Goal: Information Seeking & Learning: Check status

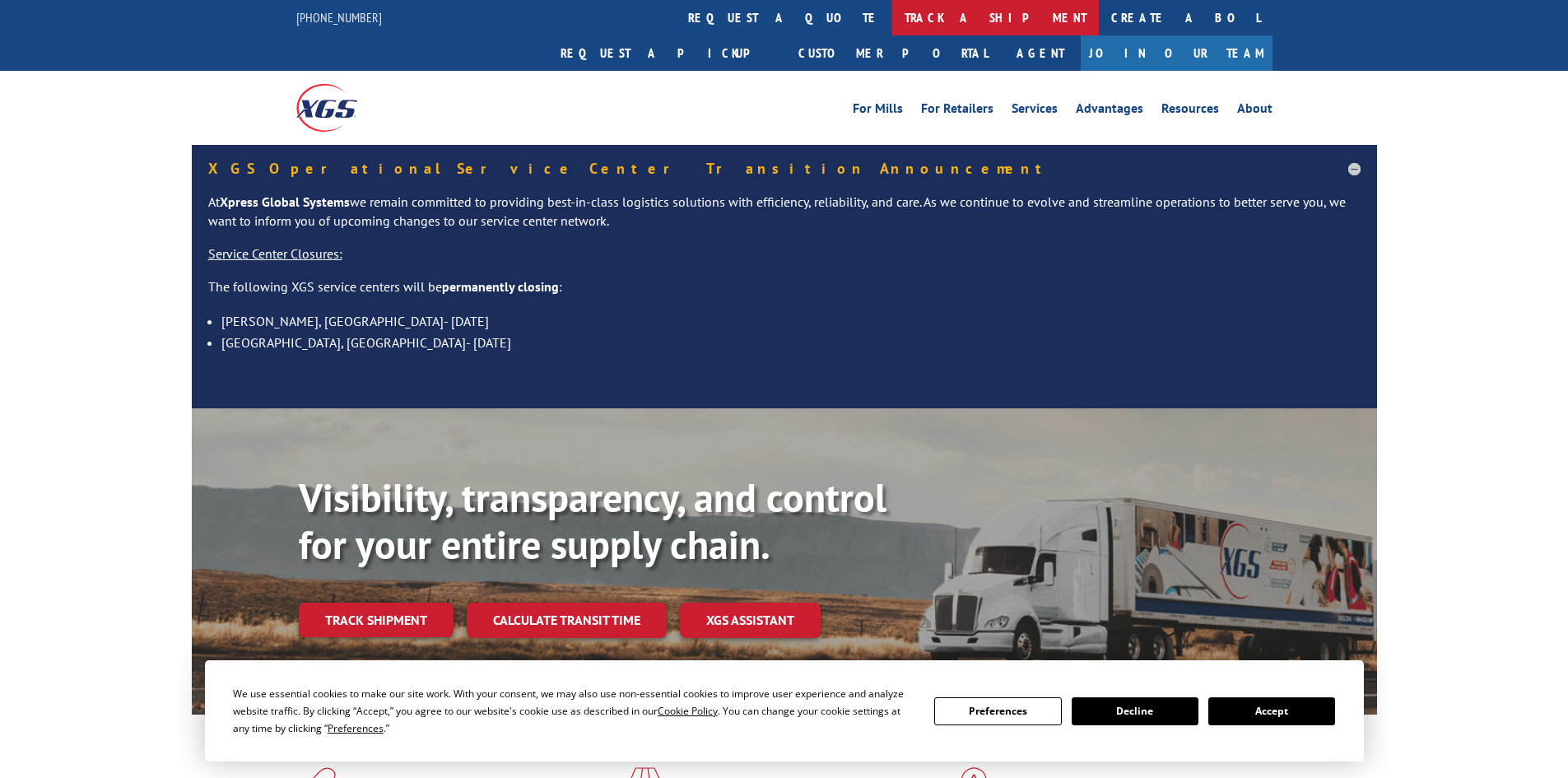
click at [892, 26] on link "track a shipment" at bounding box center [995, 17] width 207 height 35
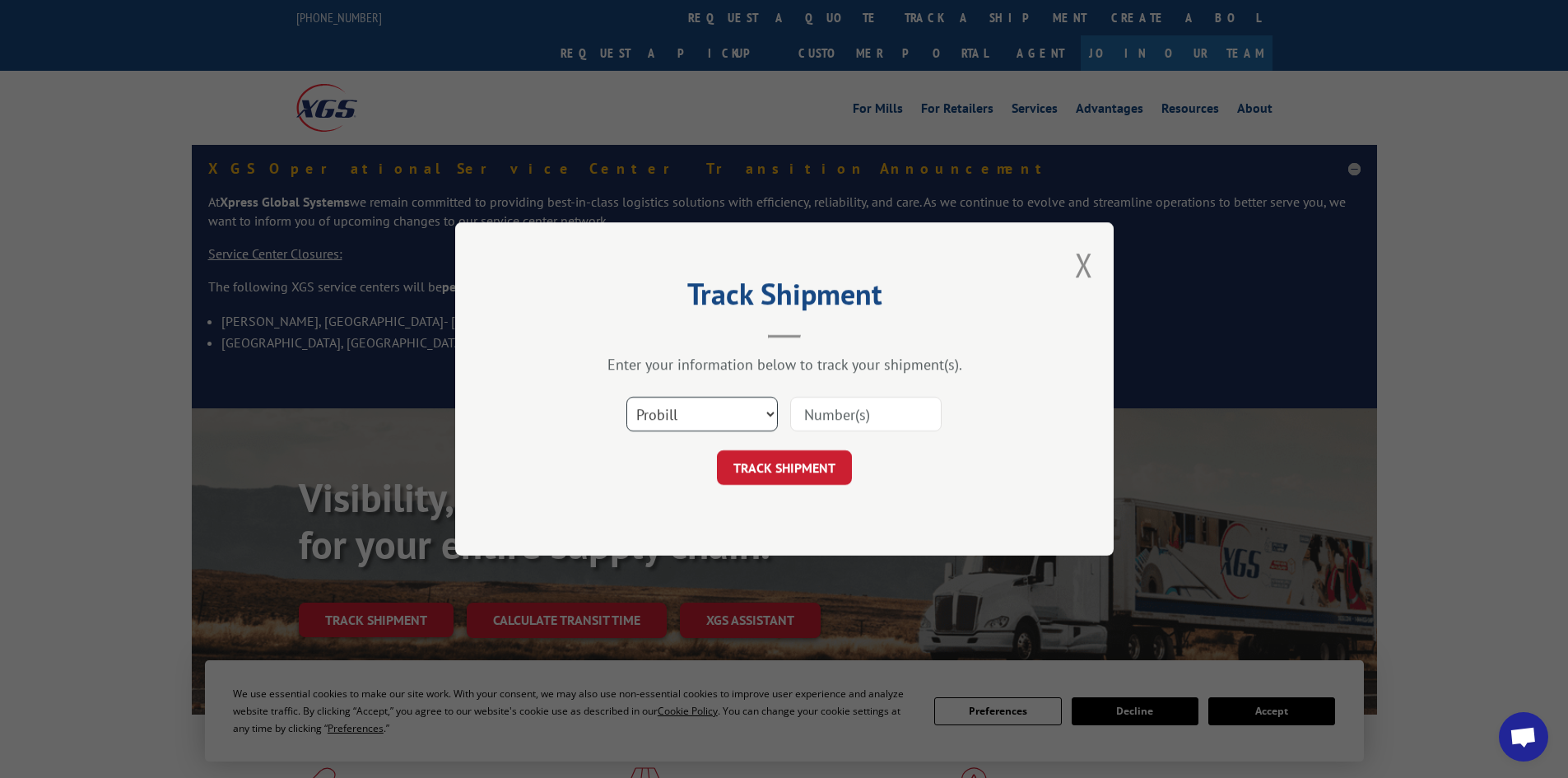
drag, startPoint x: 716, startPoint y: 420, endPoint x: 701, endPoint y: 420, distance: 15.0
click at [710, 420] on select "Select category... Probill BOL PO" at bounding box center [701, 414] width 152 height 34
select select "bol"
click at [626, 397] on select "Select category... Probill BOL PO" at bounding box center [701, 414] width 152 height 34
click at [824, 410] on input at bounding box center [866, 414] width 152 height 34
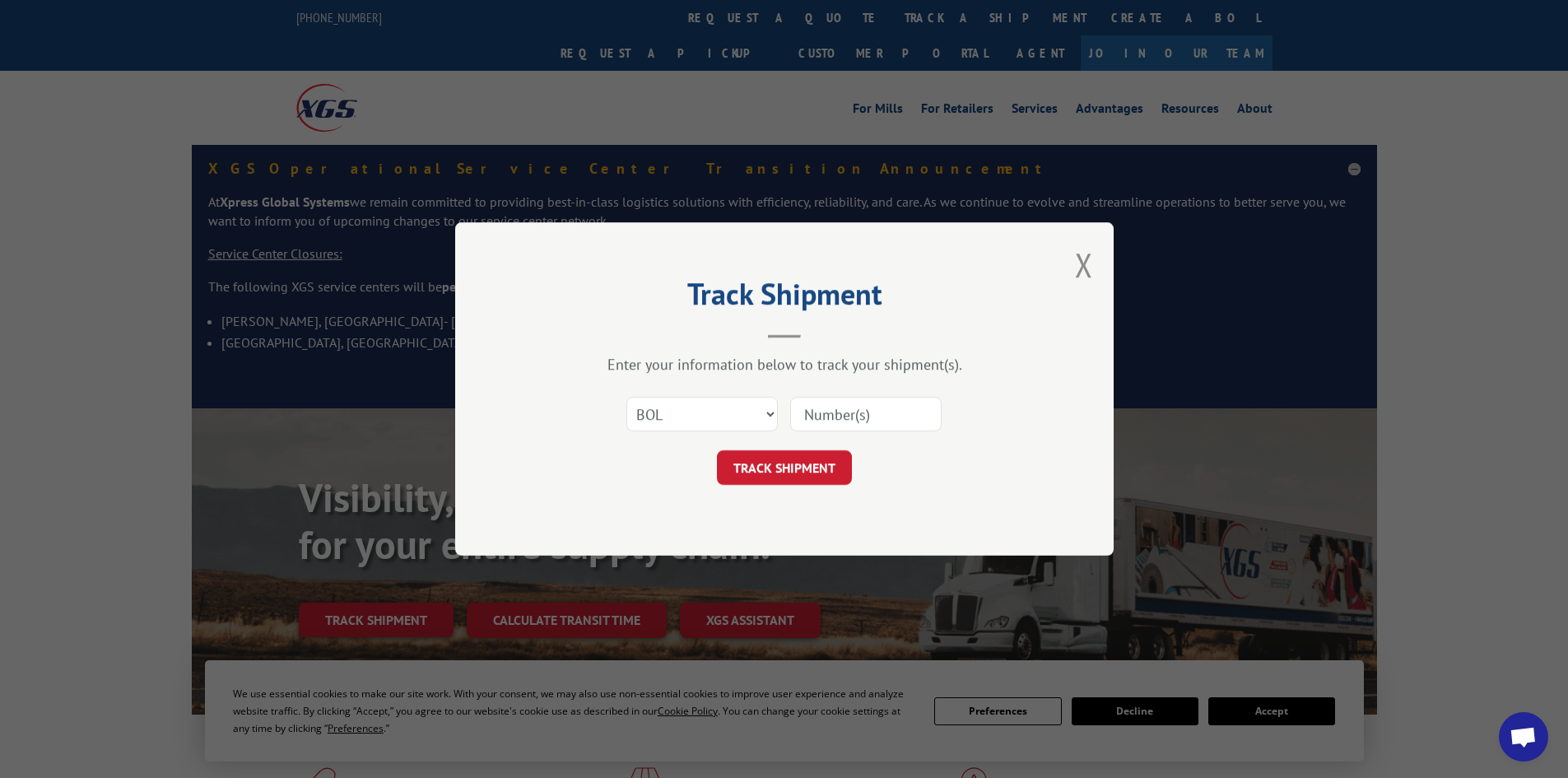
paste input "5996382"
type input "5996382"
click at [784, 476] on button "TRACK SHIPMENT" at bounding box center [784, 468] width 135 height 34
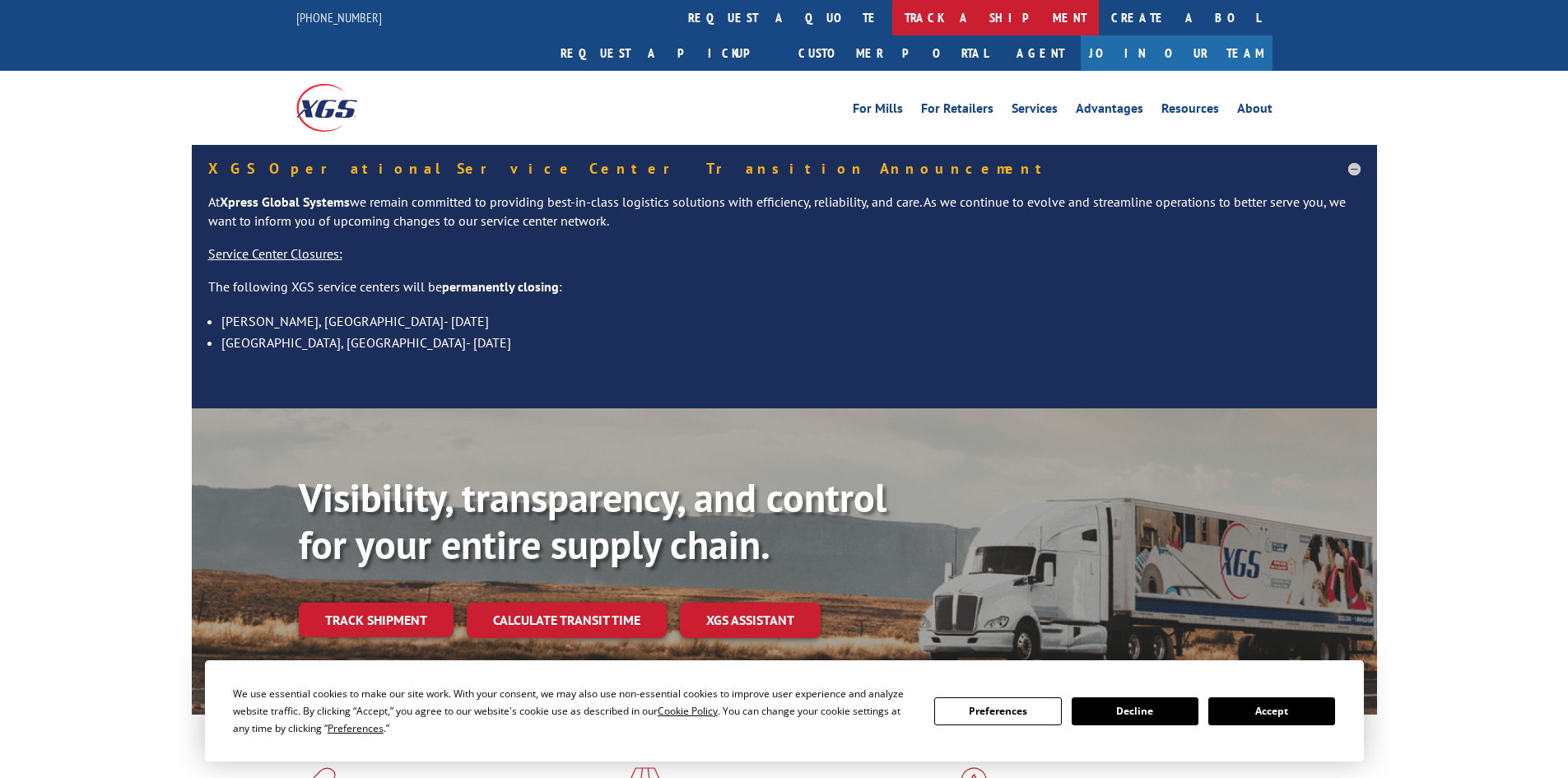
click at [892, 21] on link "track a shipment" at bounding box center [995, 17] width 207 height 35
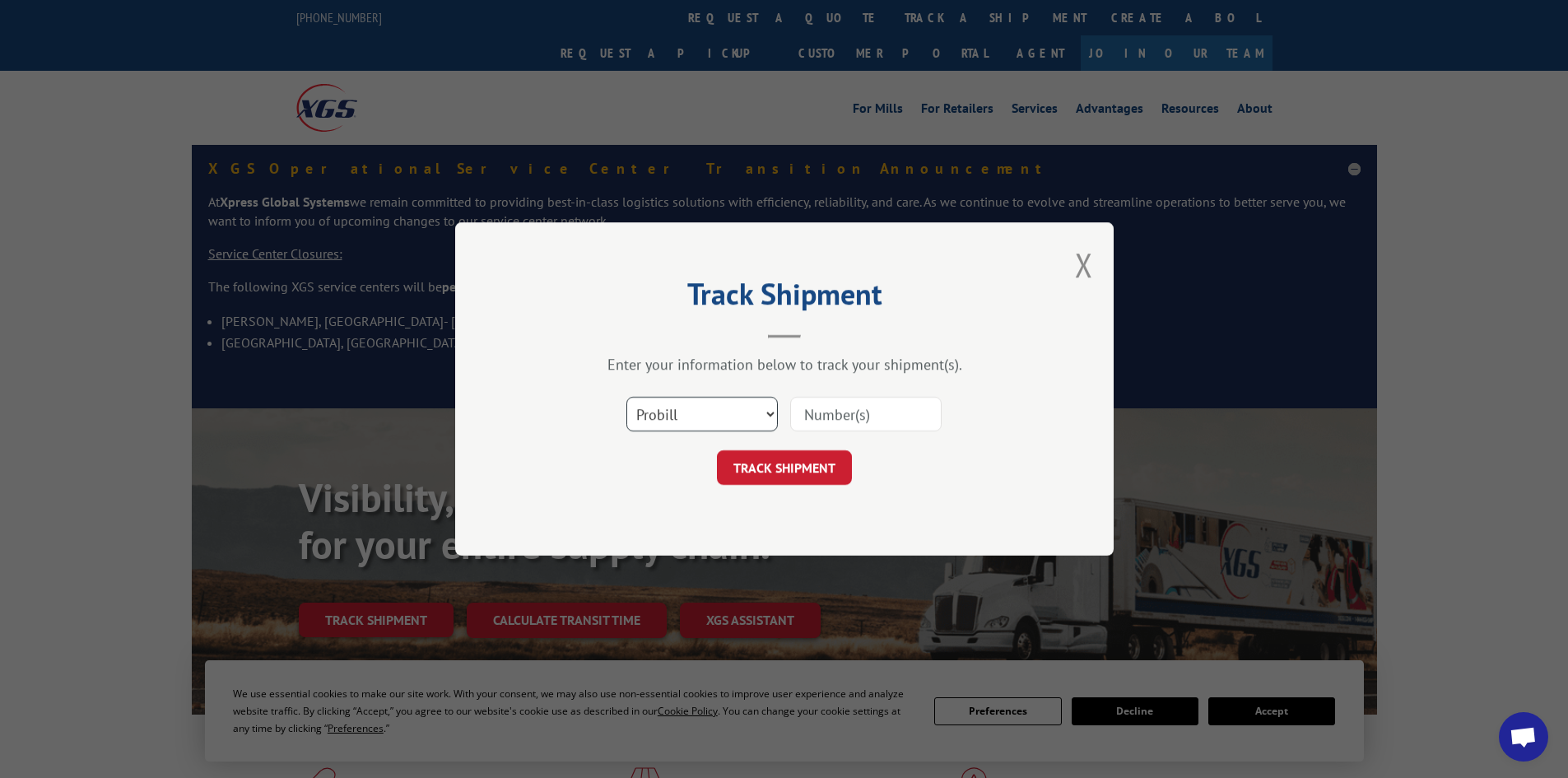
click at [725, 419] on select "Select category... Probill BOL PO" at bounding box center [701, 414] width 152 height 34
select select "bol"
click at [626, 397] on select "Select category... Probill BOL PO" at bounding box center [701, 414] width 152 height 34
paste input "5994870"
type input "5994870"
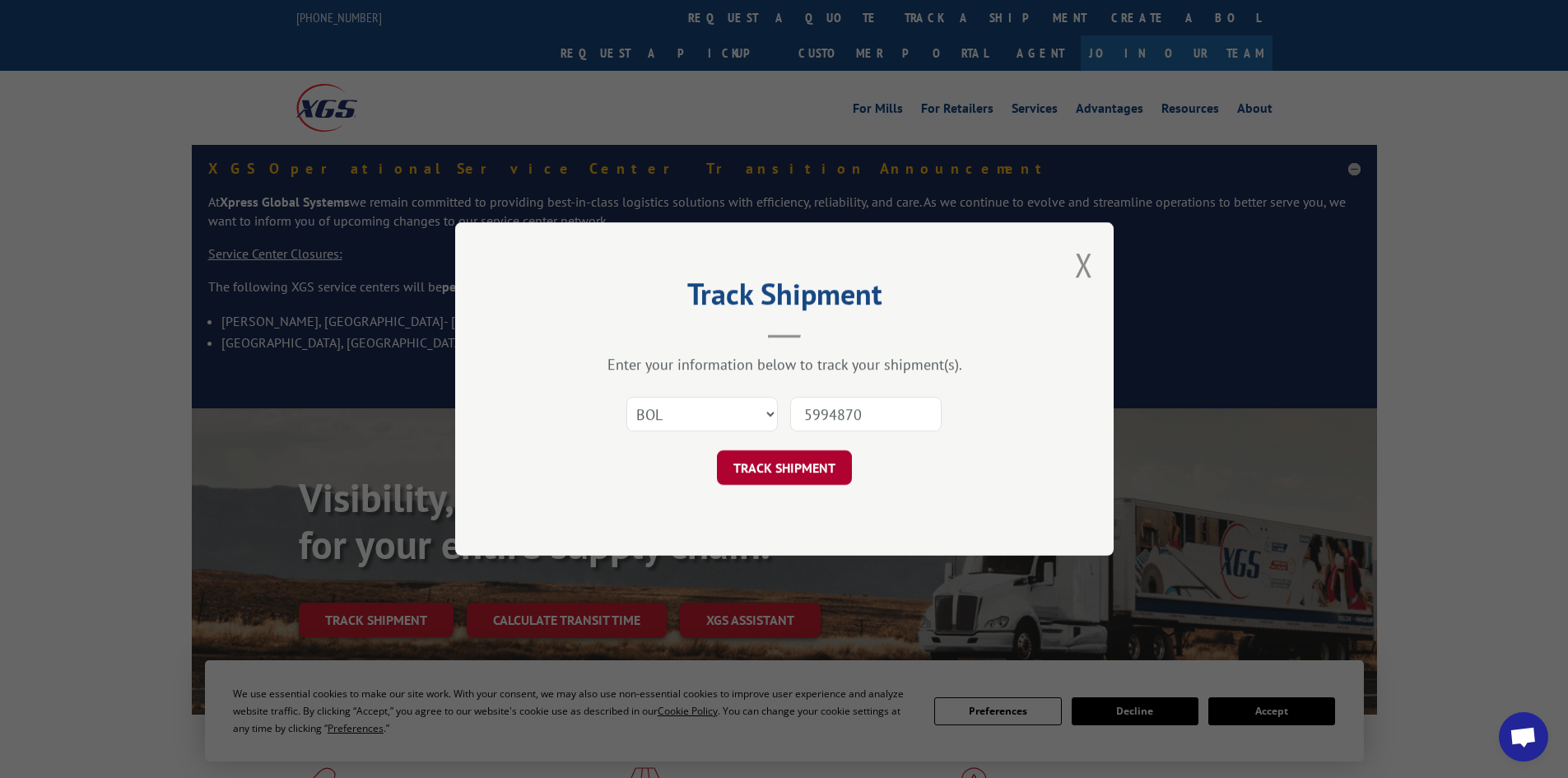
click at [798, 472] on button "TRACK SHIPMENT" at bounding box center [784, 468] width 135 height 34
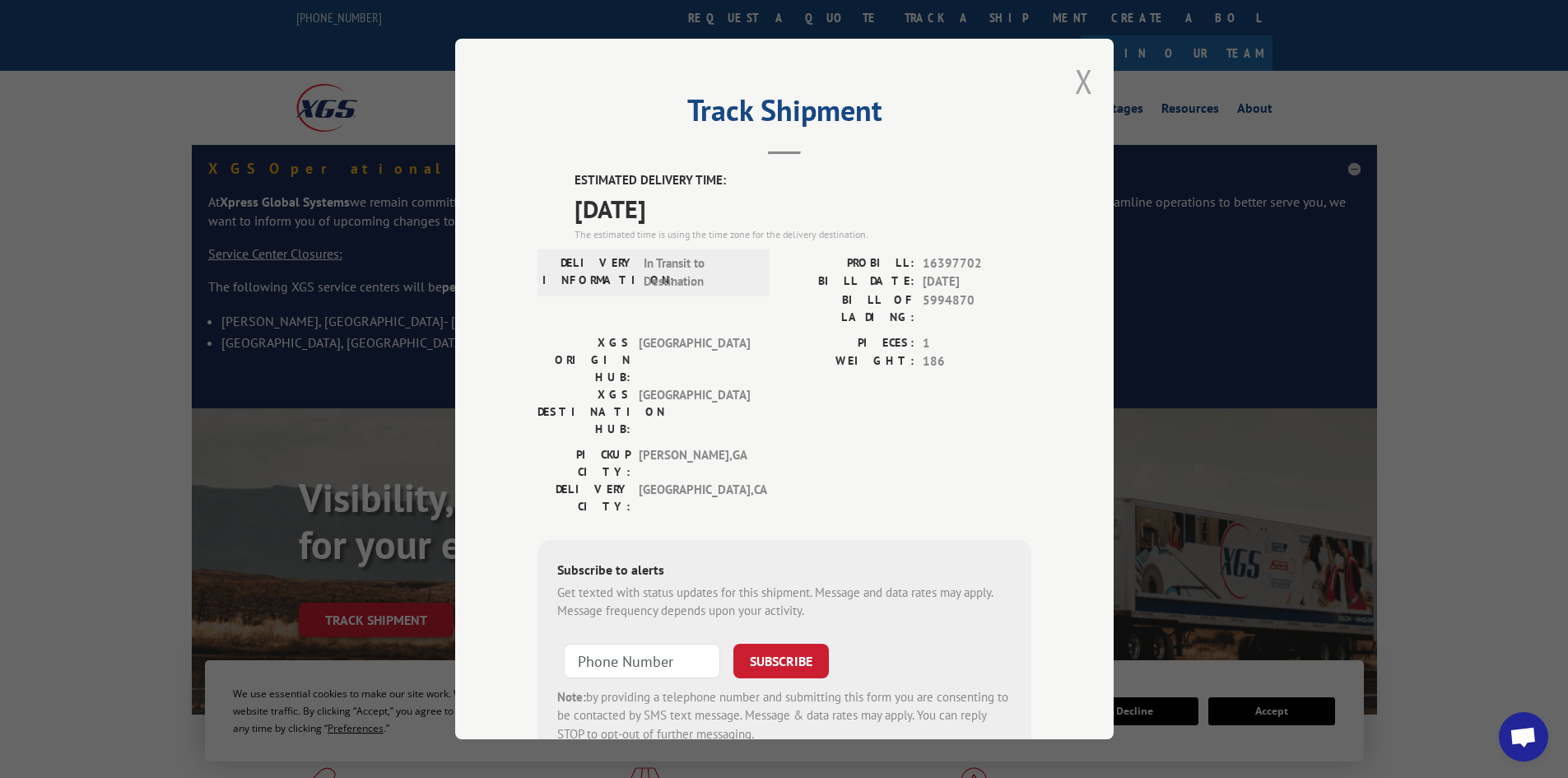
click at [1079, 78] on button "Close modal" at bounding box center [1084, 81] width 18 height 44
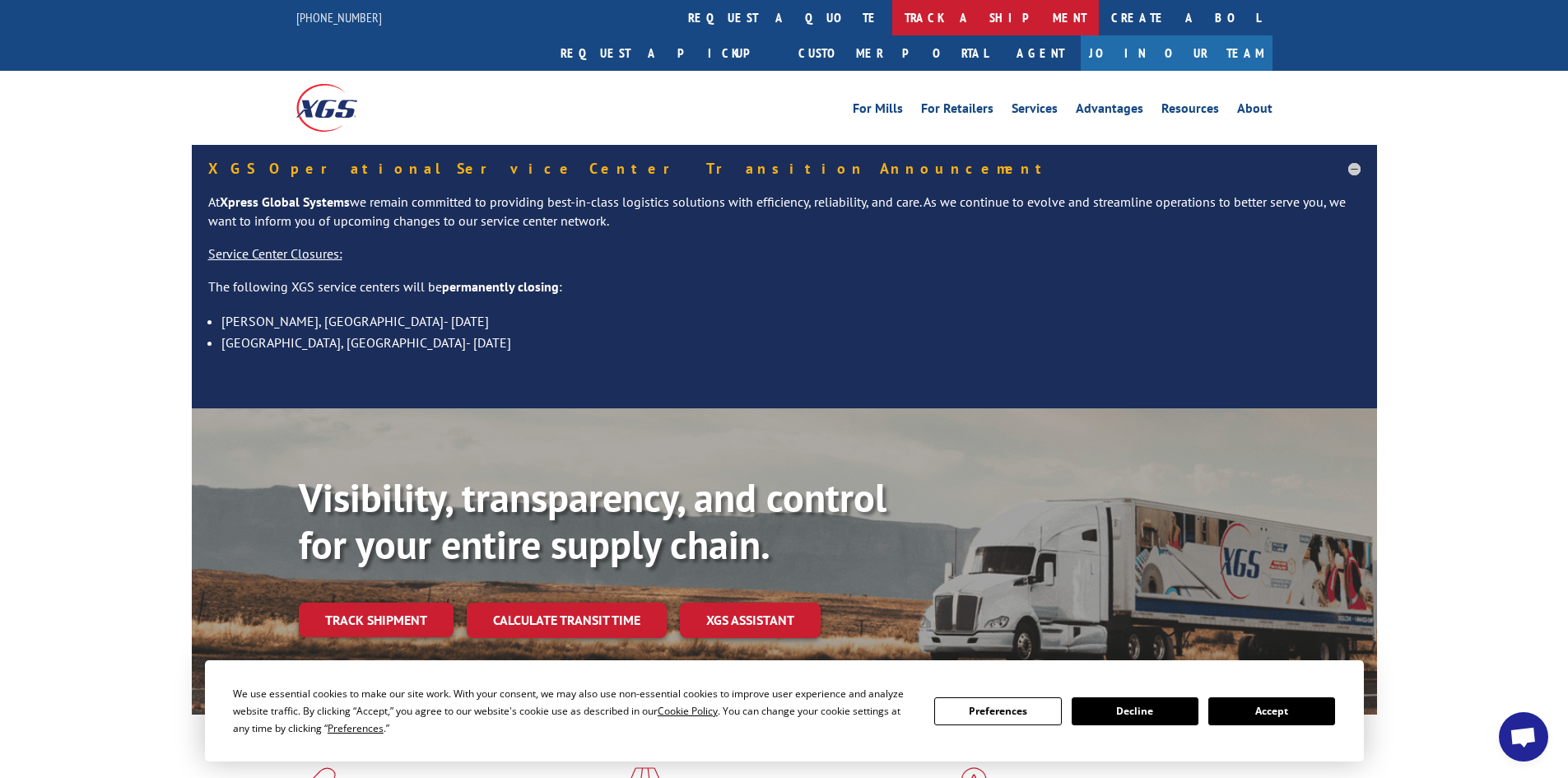
click at [892, 18] on link "track a shipment" at bounding box center [995, 17] width 207 height 35
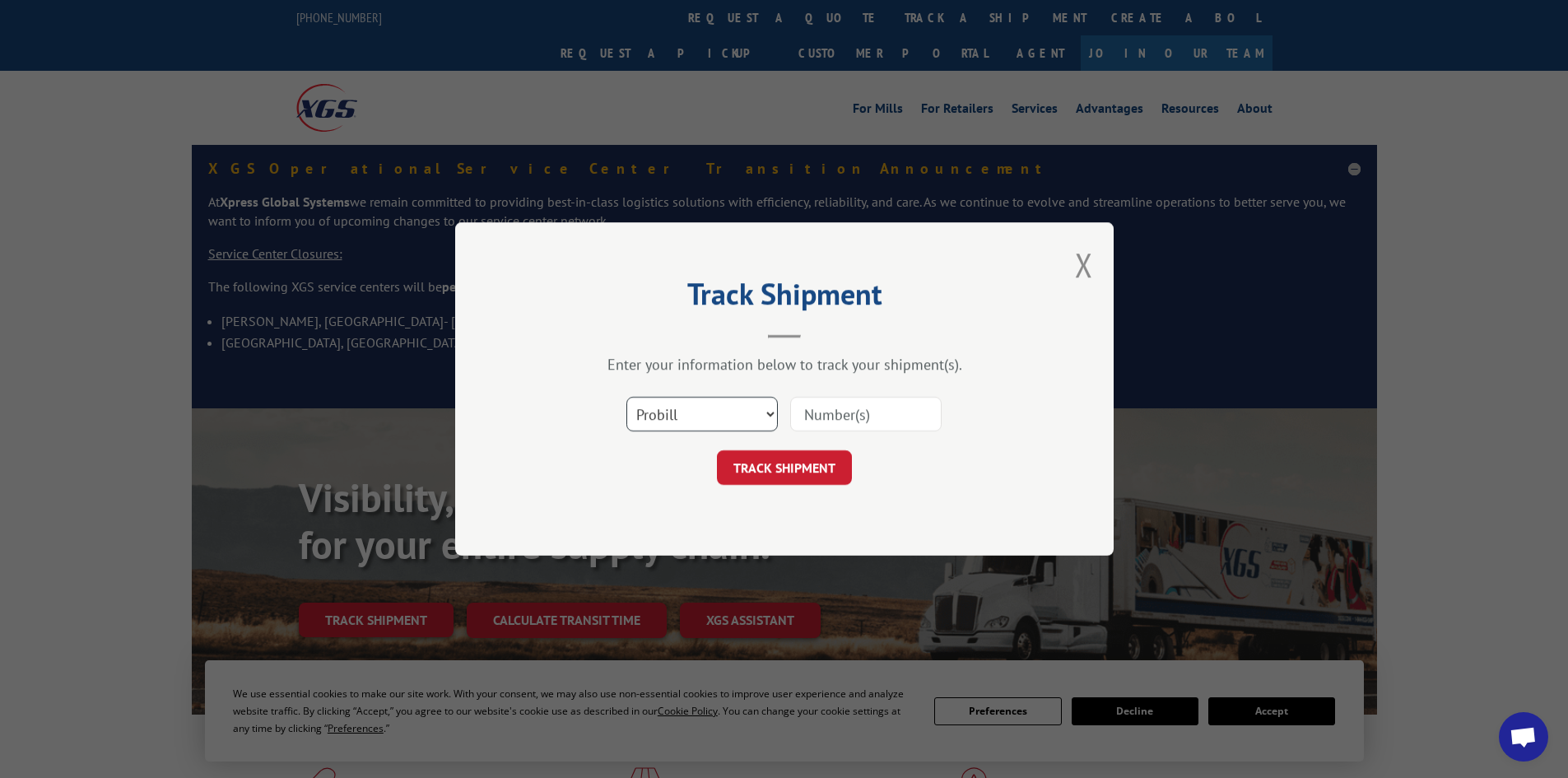
click at [694, 409] on select "Select category... Probill BOL PO" at bounding box center [701, 414] width 152 height 34
select select "bol"
click at [626, 397] on select "Select category... Probill BOL PO" at bounding box center [701, 414] width 152 height 34
click at [800, 405] on input at bounding box center [866, 414] width 152 height 34
paste input "5089322"
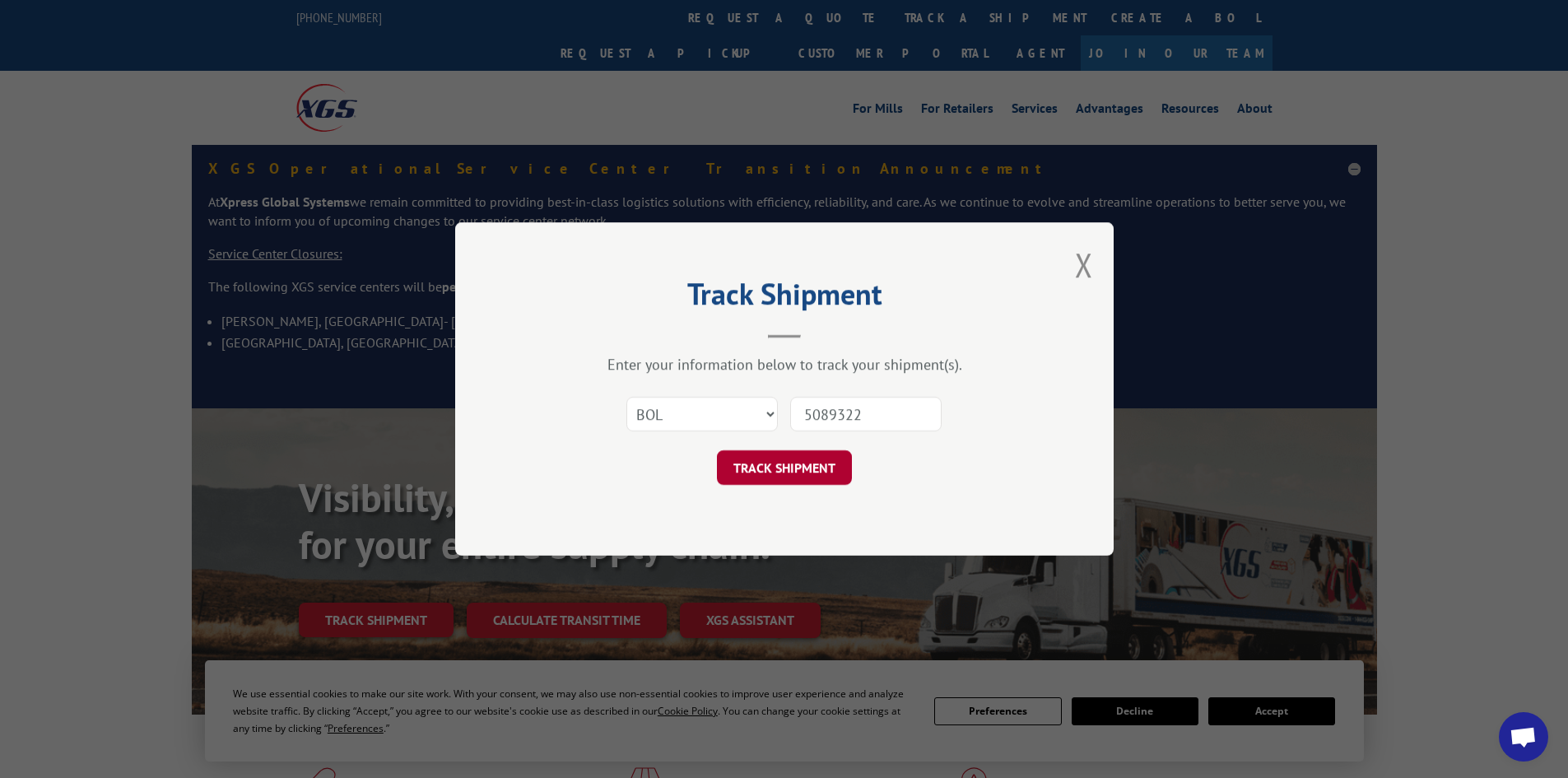
type input "5089322"
click at [805, 466] on button "TRACK SHIPMENT" at bounding box center [784, 468] width 135 height 34
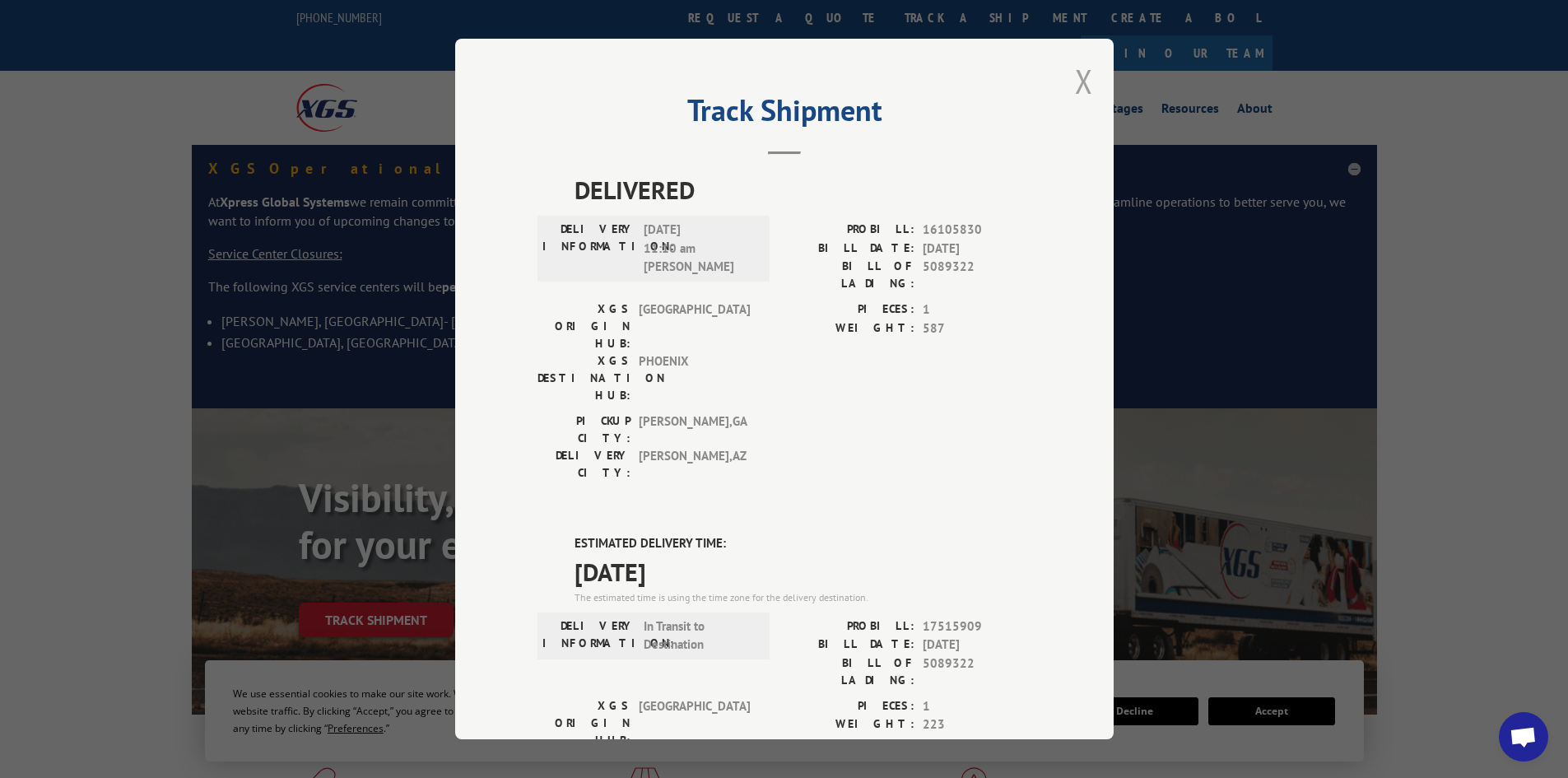
click at [1076, 87] on button "Close modal" at bounding box center [1084, 81] width 18 height 44
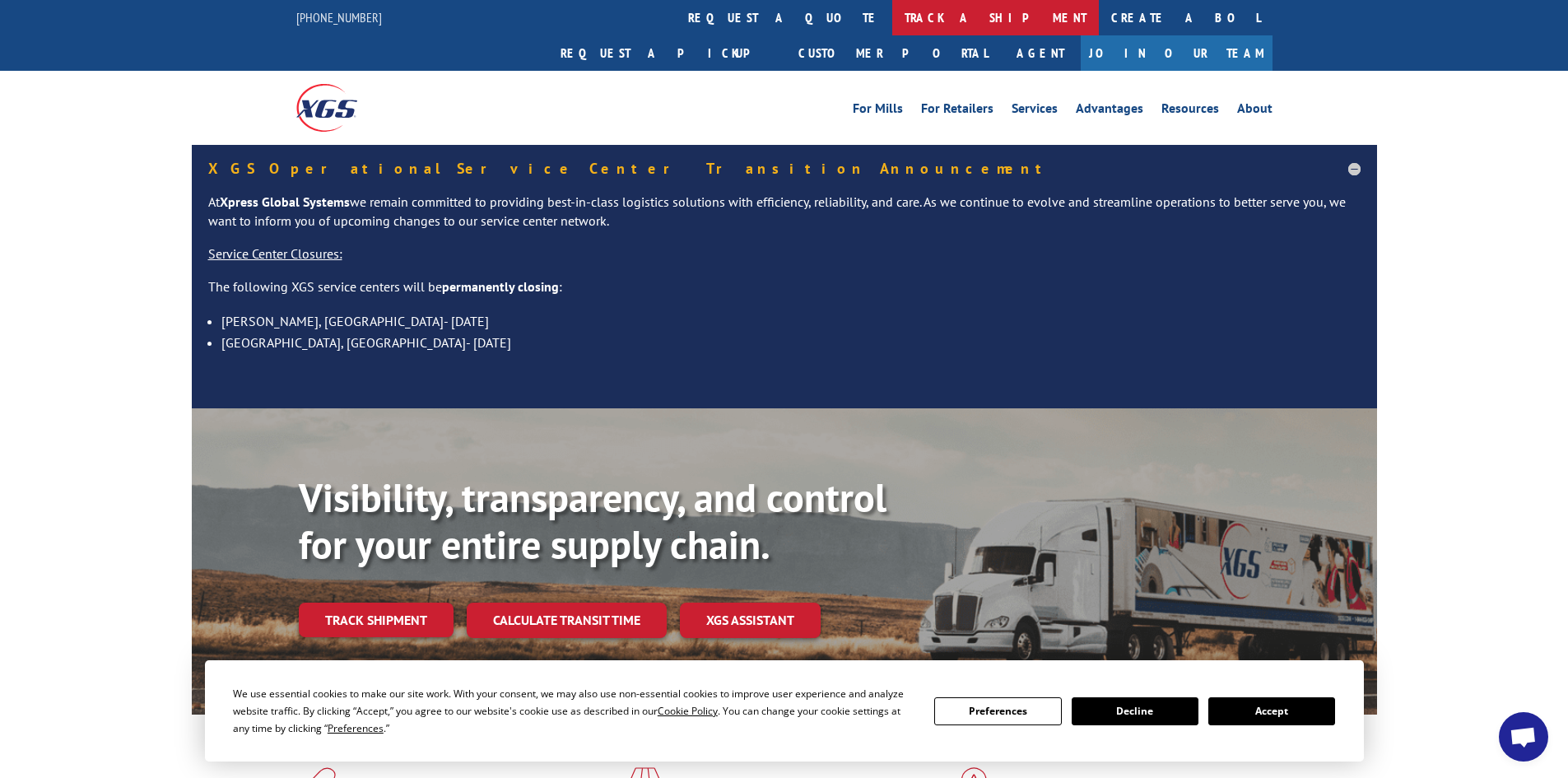
click at [892, 11] on link "track a shipment" at bounding box center [995, 17] width 207 height 35
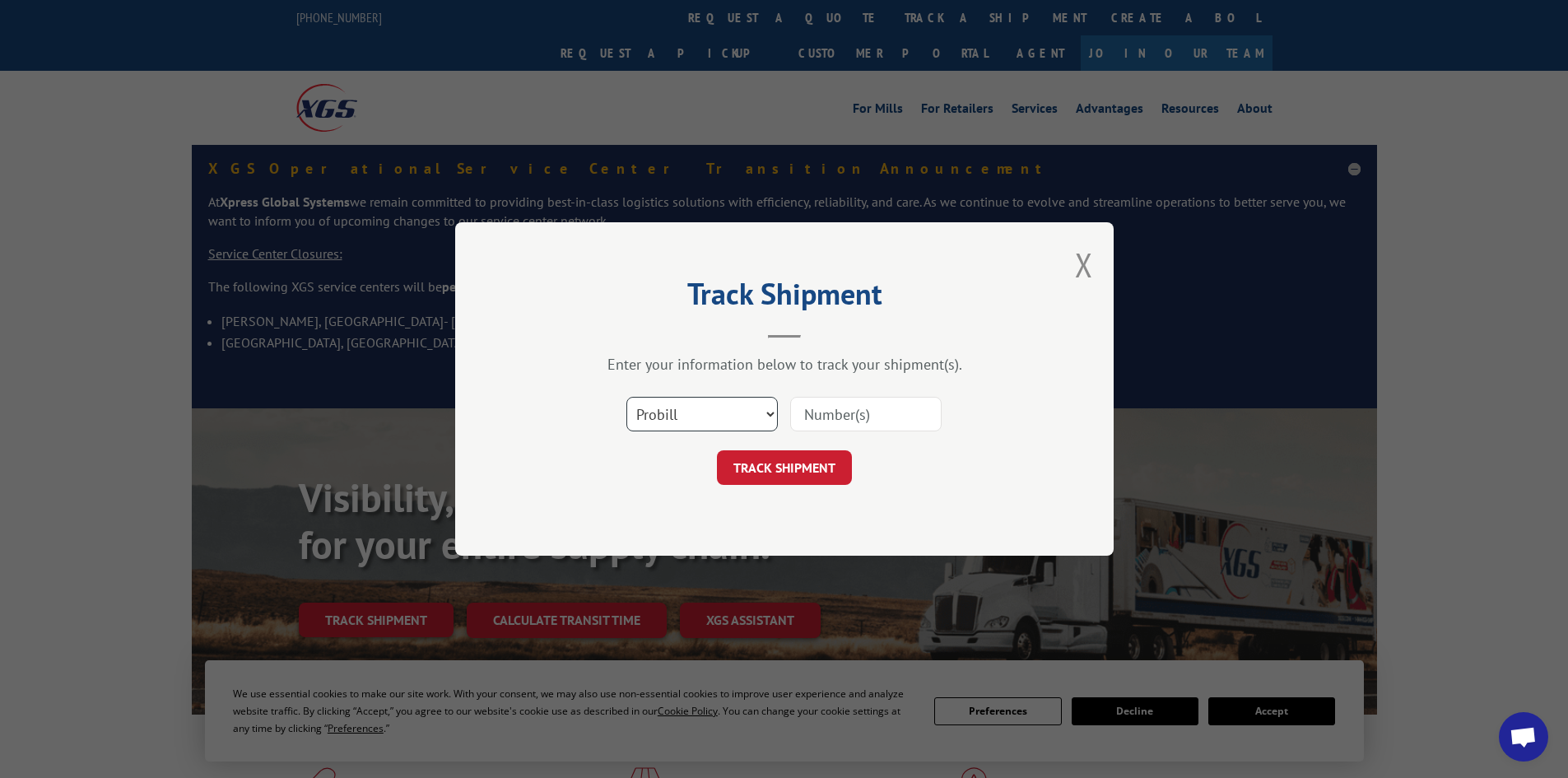
click at [664, 411] on select "Select category... Probill BOL PO" at bounding box center [701, 414] width 152 height 34
select select "bol"
click at [626, 397] on select "Select category... Probill BOL PO" at bounding box center [701, 414] width 152 height 34
paste input "6006080"
type input "6006080"
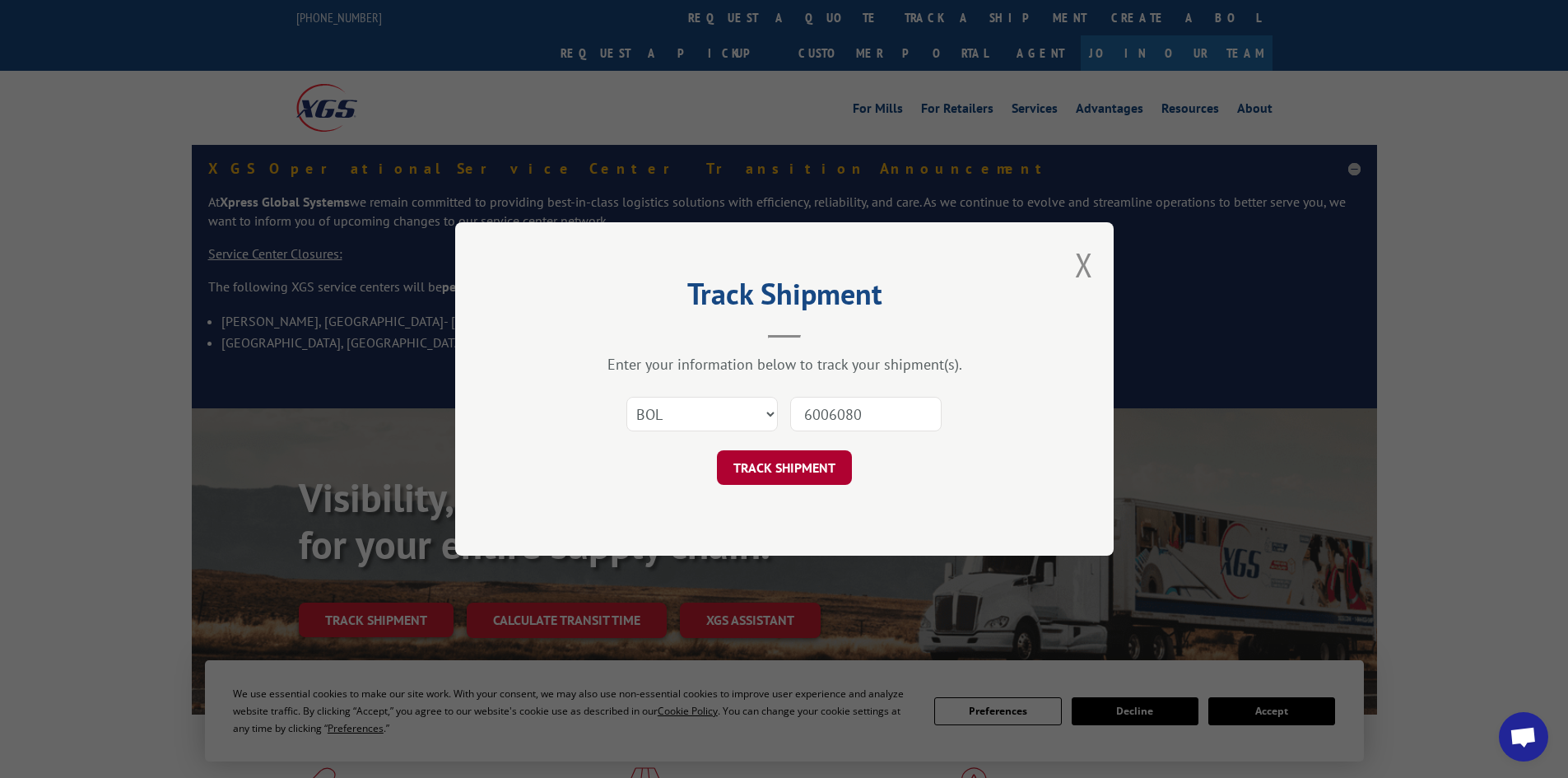
click at [837, 465] on button "TRACK SHIPMENT" at bounding box center [784, 468] width 135 height 34
